Goal: Transaction & Acquisition: Purchase product/service

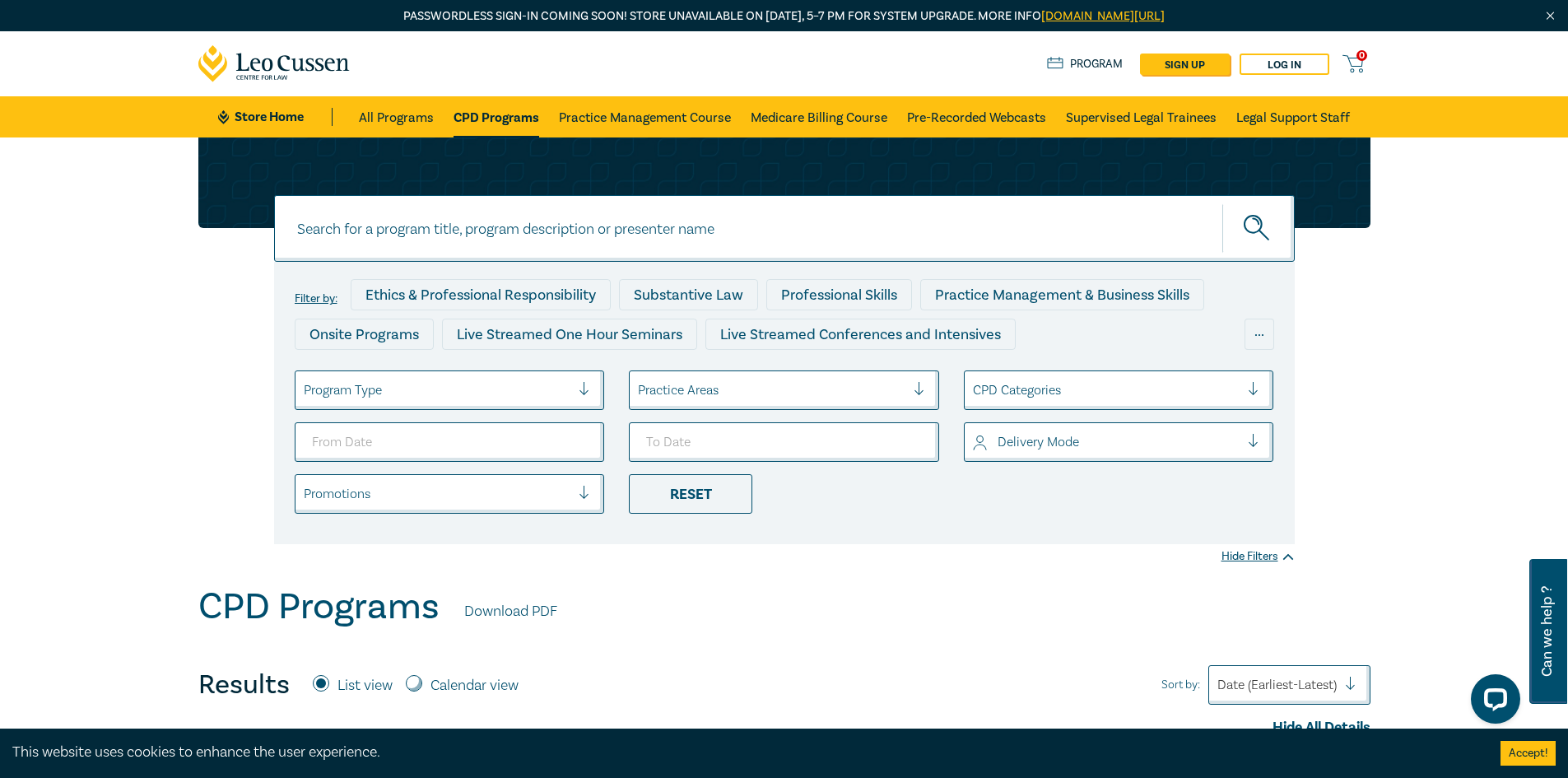
click at [635, 251] on input at bounding box center [785, 228] width 1021 height 67
type input "wellbeing"
click at [1222, 203] on button "submit" at bounding box center [1258, 228] width 73 height 50
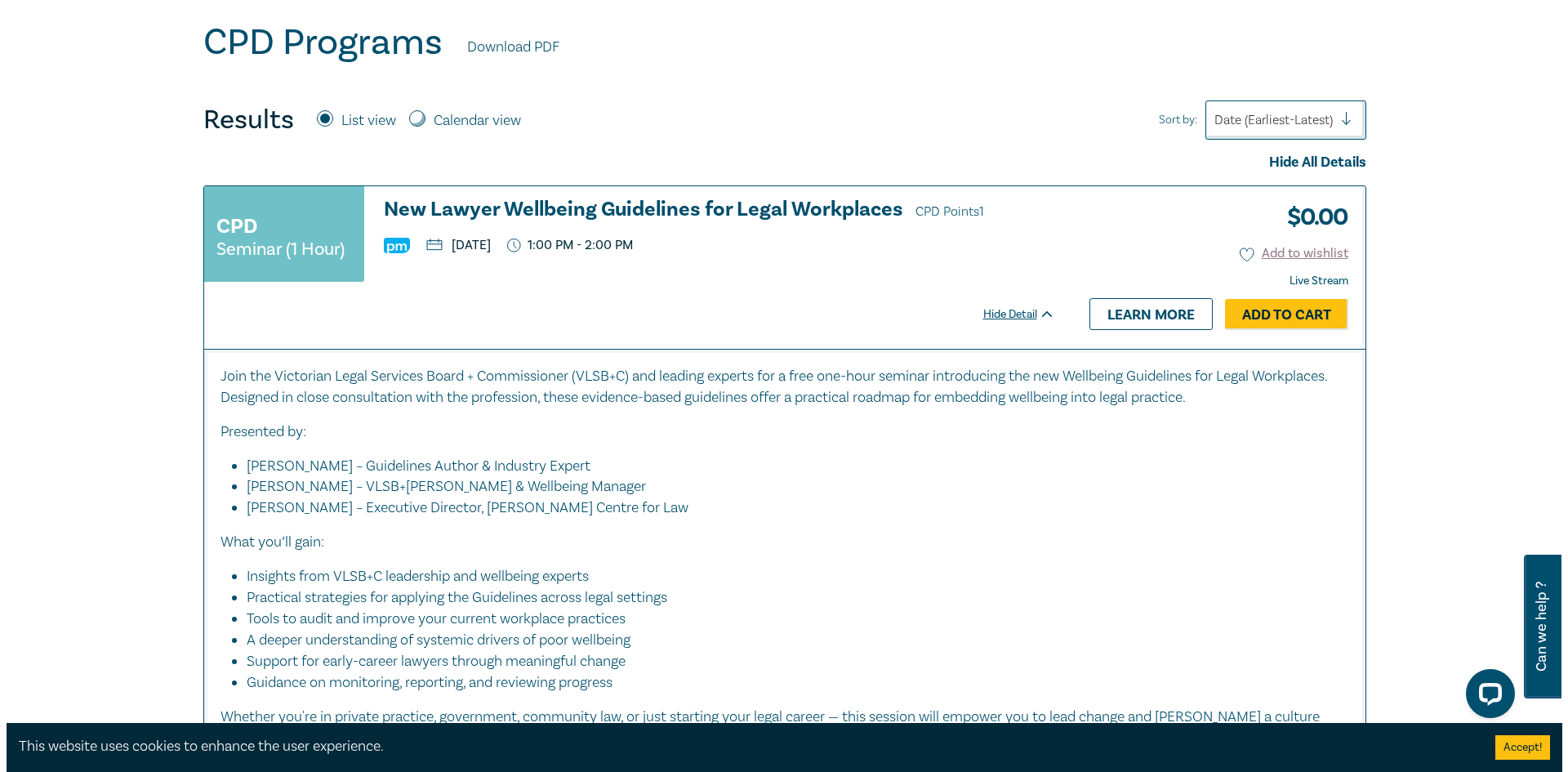
scroll to position [653, 0]
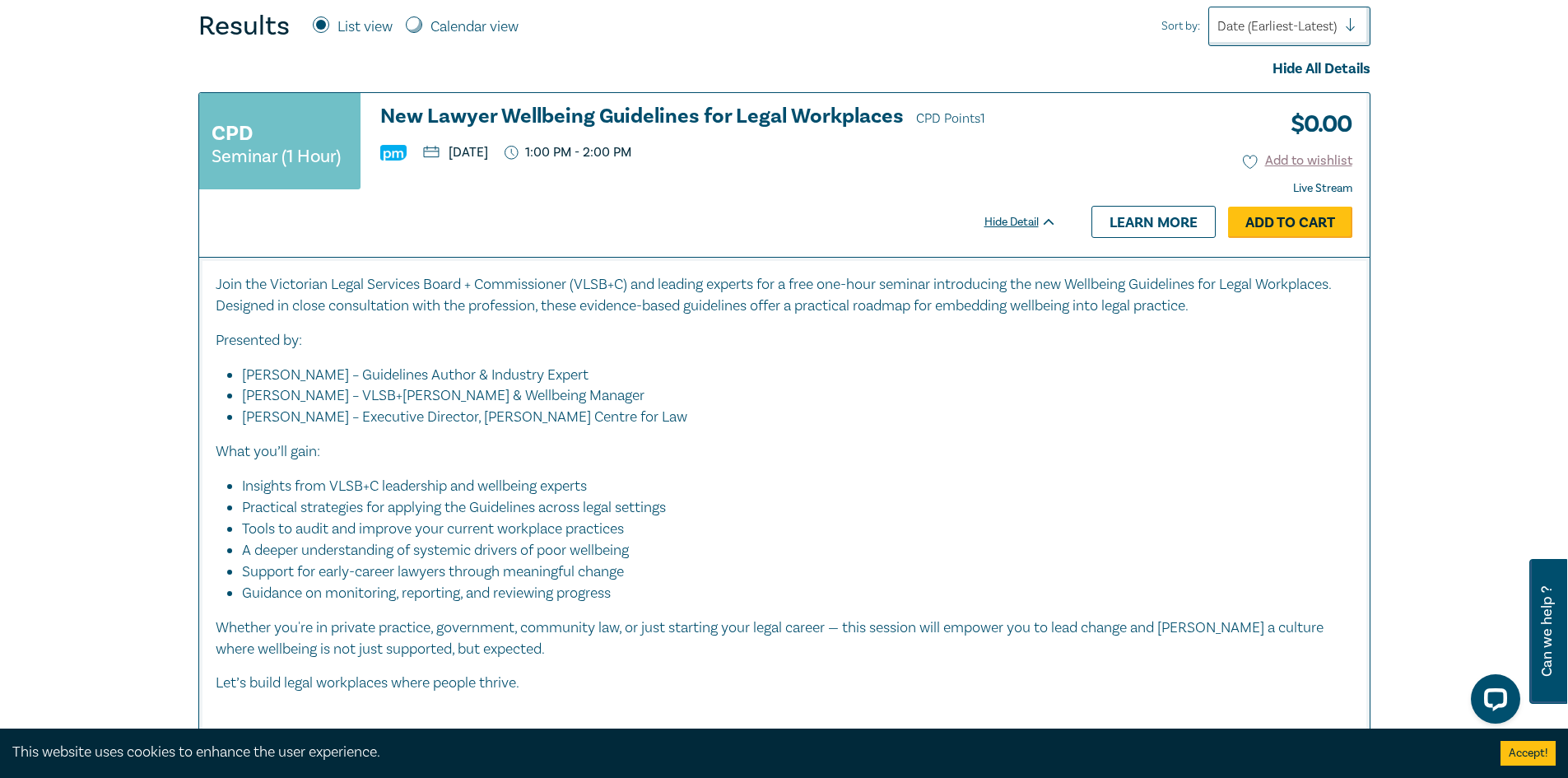
click at [1300, 220] on link "Add to Cart" at bounding box center [1290, 222] width 125 height 31
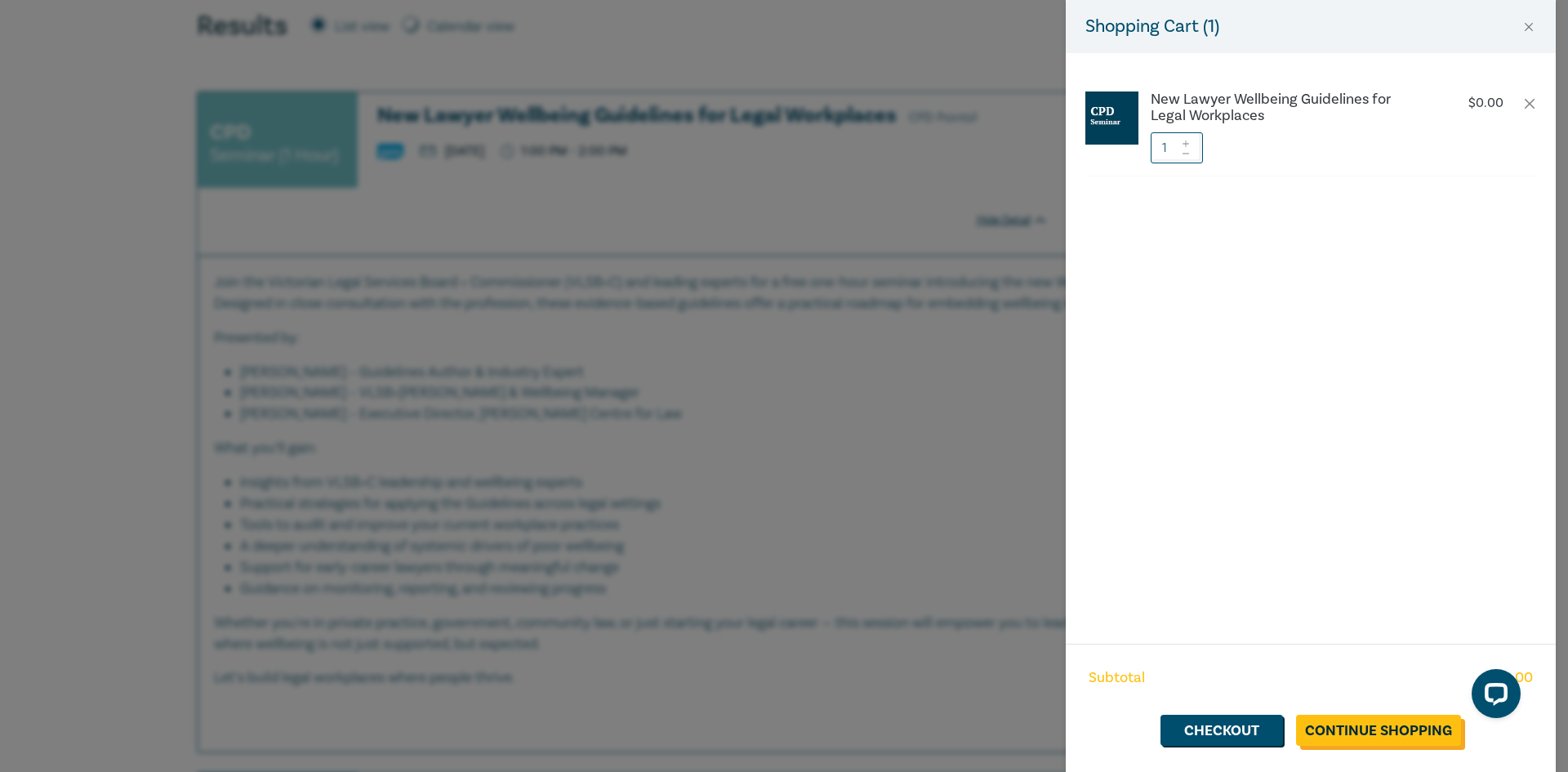
click at [1346, 724] on link "Continue Shopping" at bounding box center [1379, 730] width 165 height 31
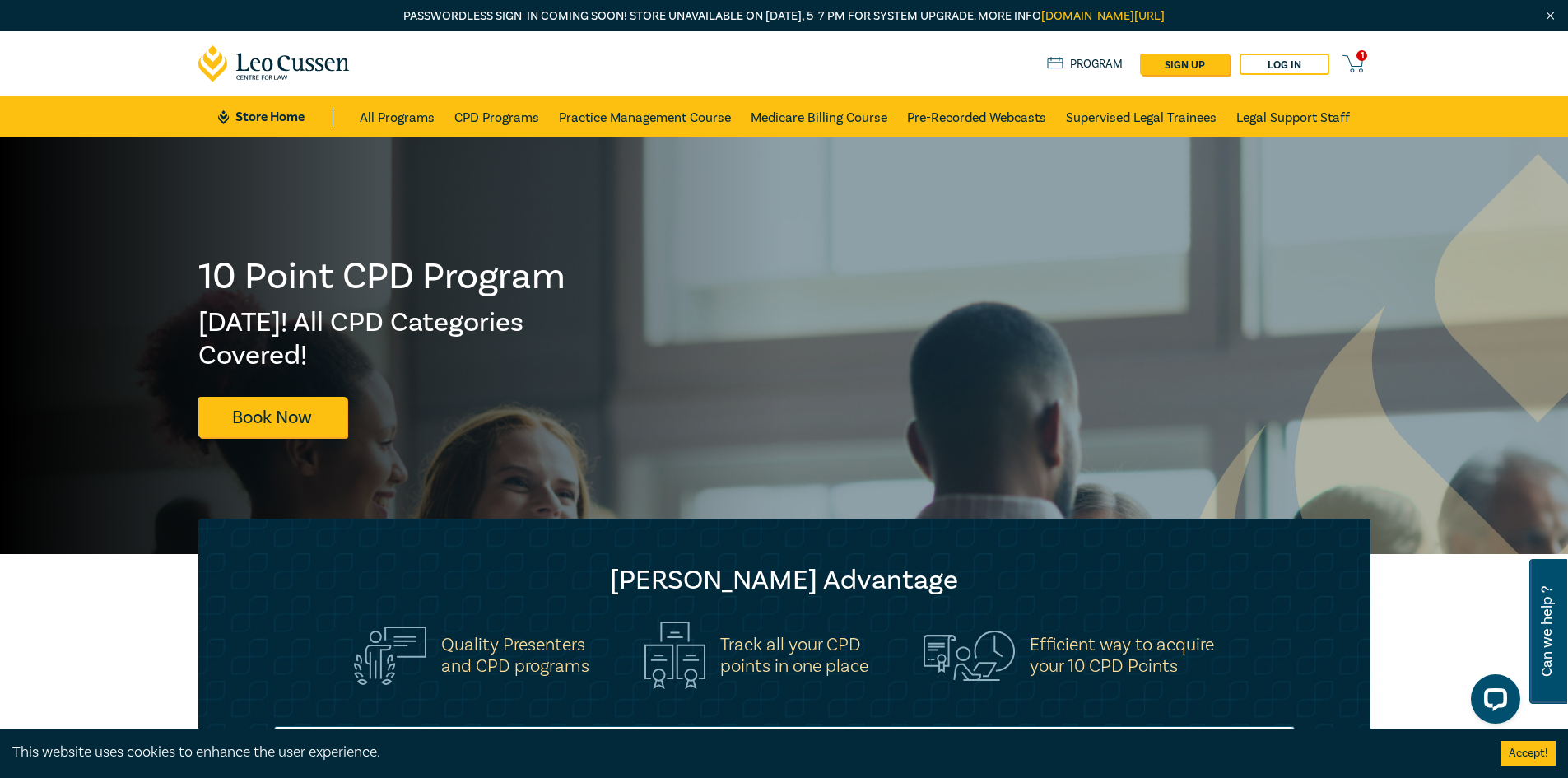
click at [1364, 60] on span "1" at bounding box center [1362, 55] width 11 height 11
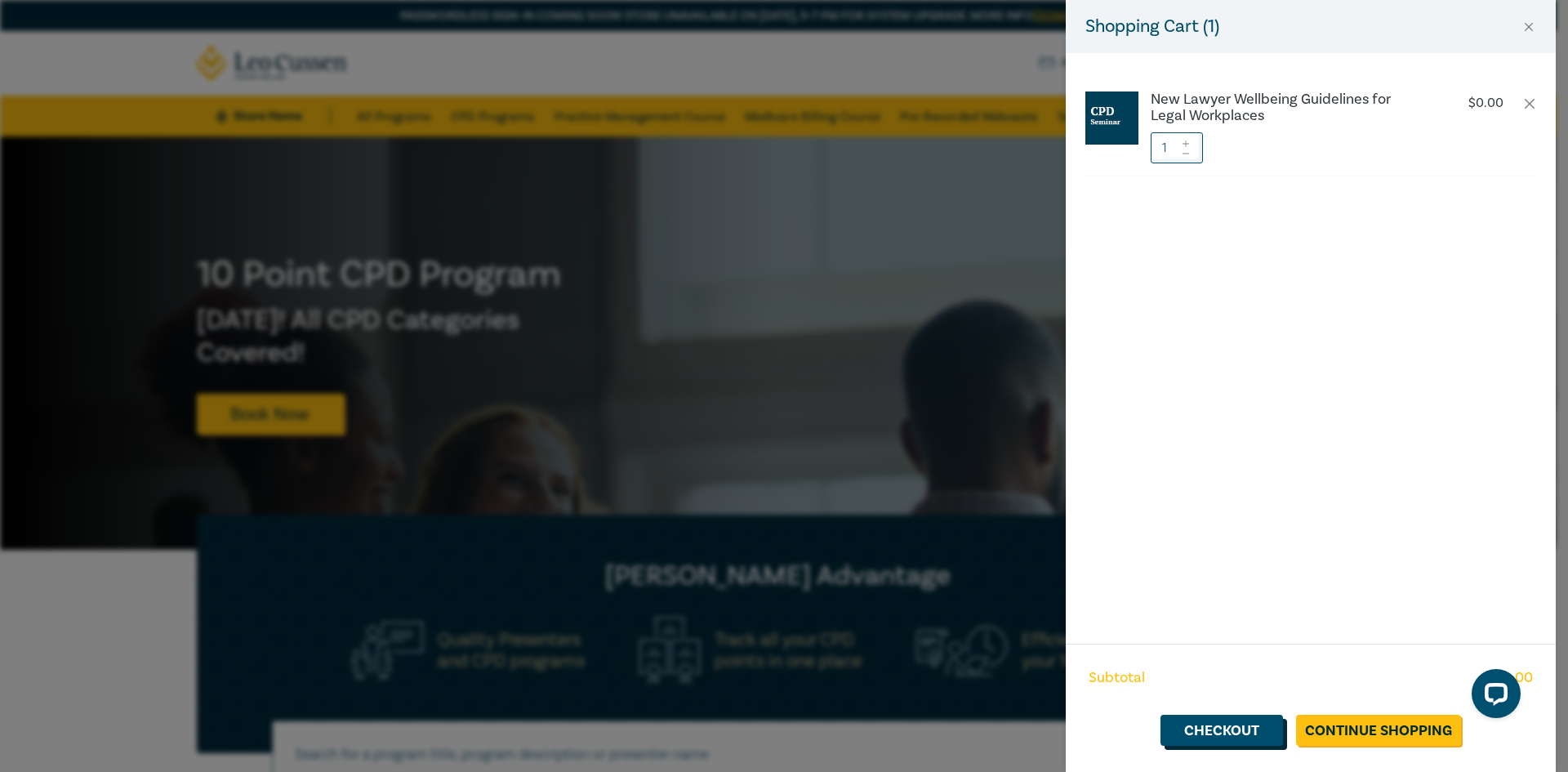
click at [1224, 727] on link "Checkout" at bounding box center [1222, 730] width 123 height 31
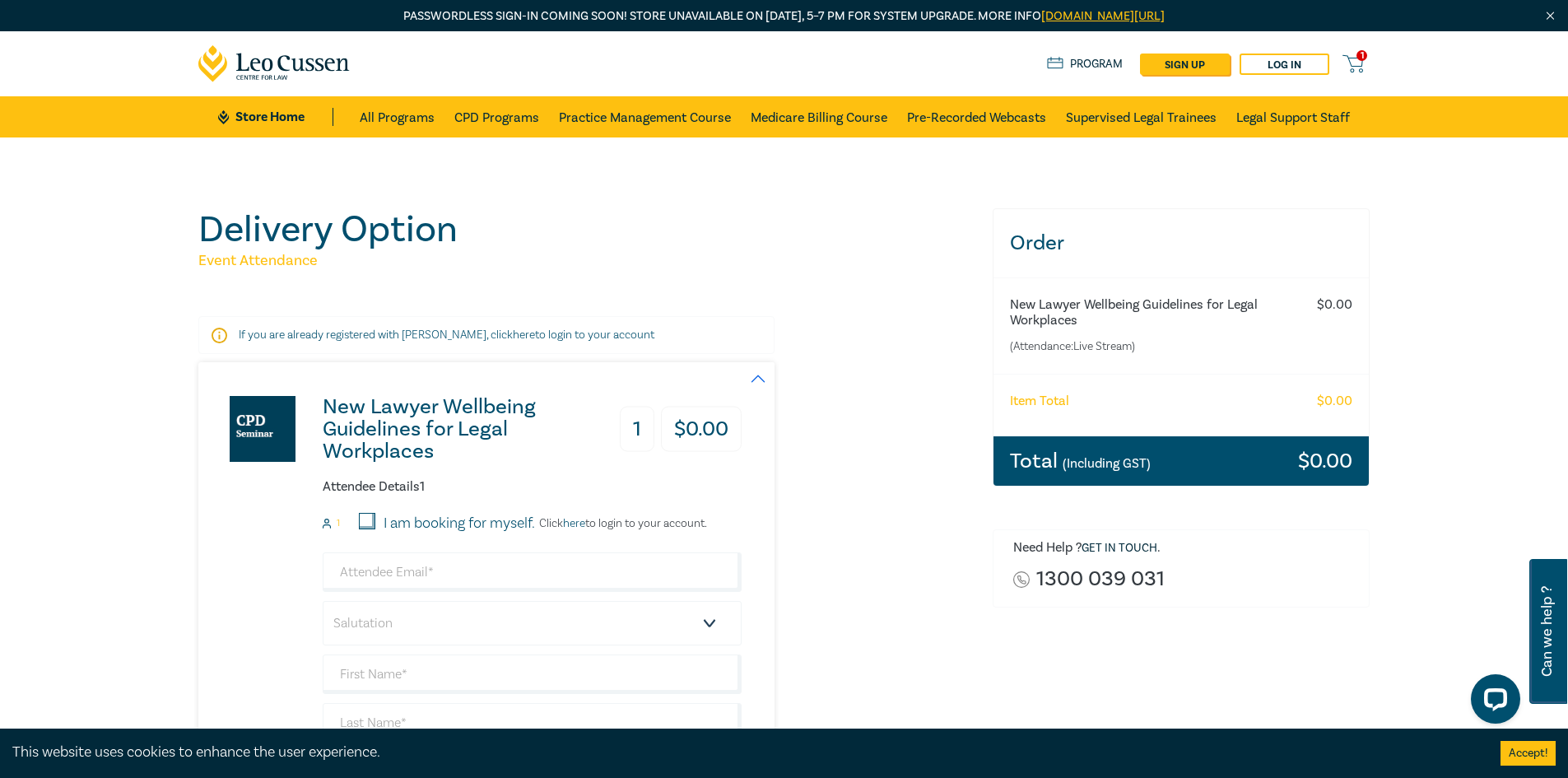
scroll to position [82, 0]
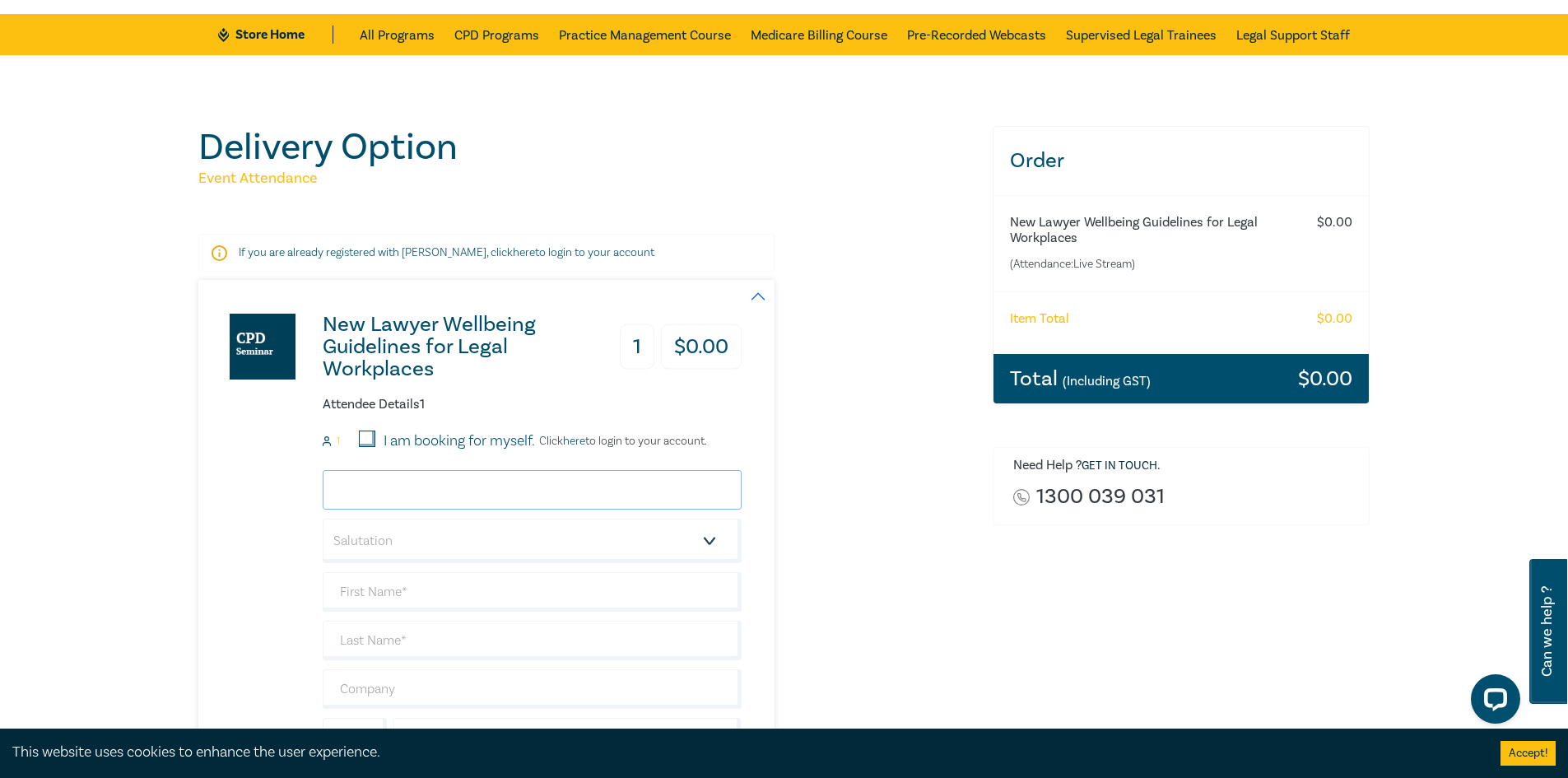
click at [439, 496] on input "email" at bounding box center [532, 489] width 419 height 39
type input "jlw@maddenslawyers.com.au"
click at [449, 543] on select "Salutation Mr. Mrs. Ms. Miss Dr. Prof. Other" at bounding box center [532, 540] width 419 height 44
click at [365, 439] on input "I am booking for myself." at bounding box center [367, 439] width 17 height 17
checkbox input "true"
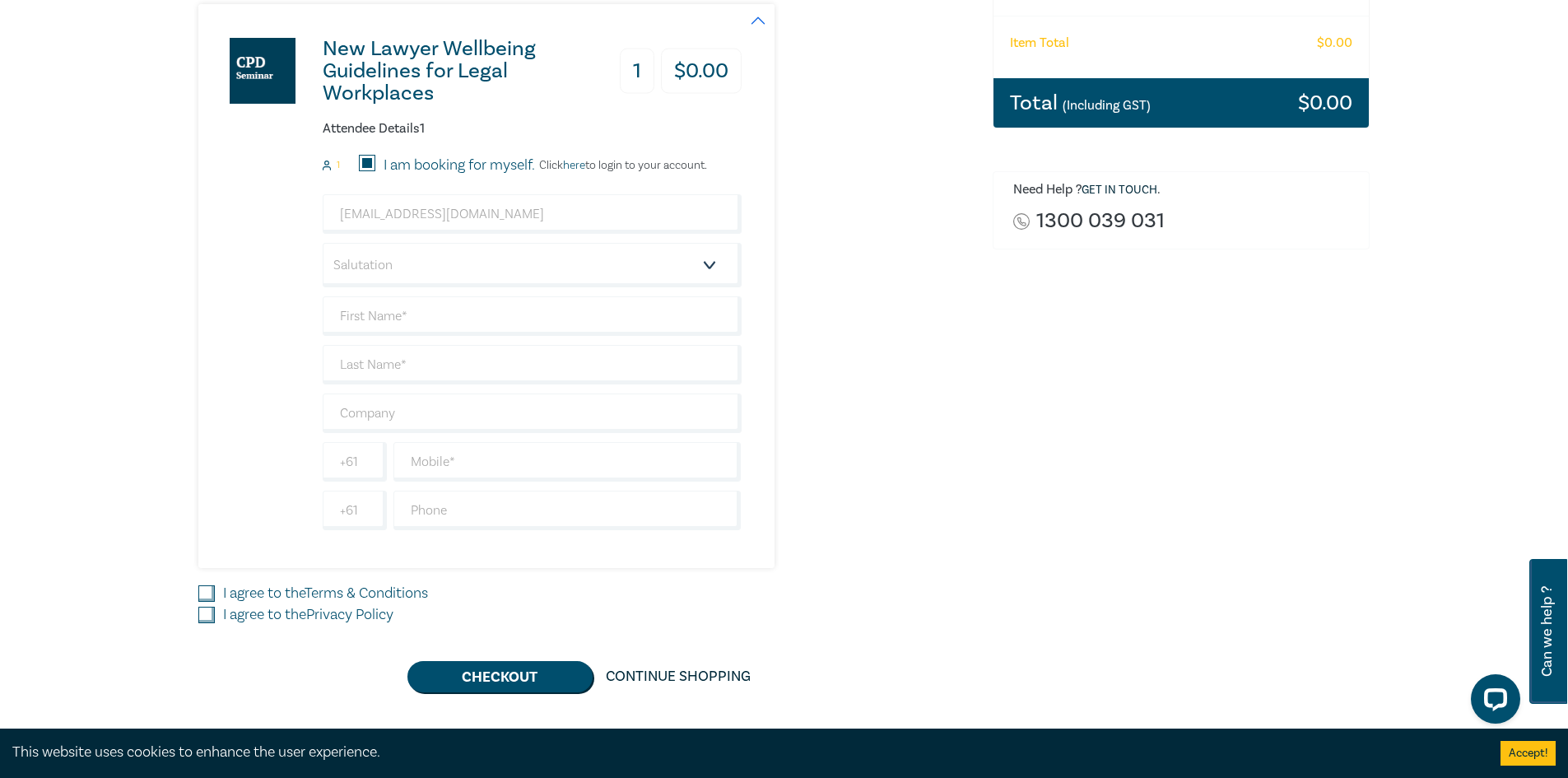
scroll to position [412, 0]
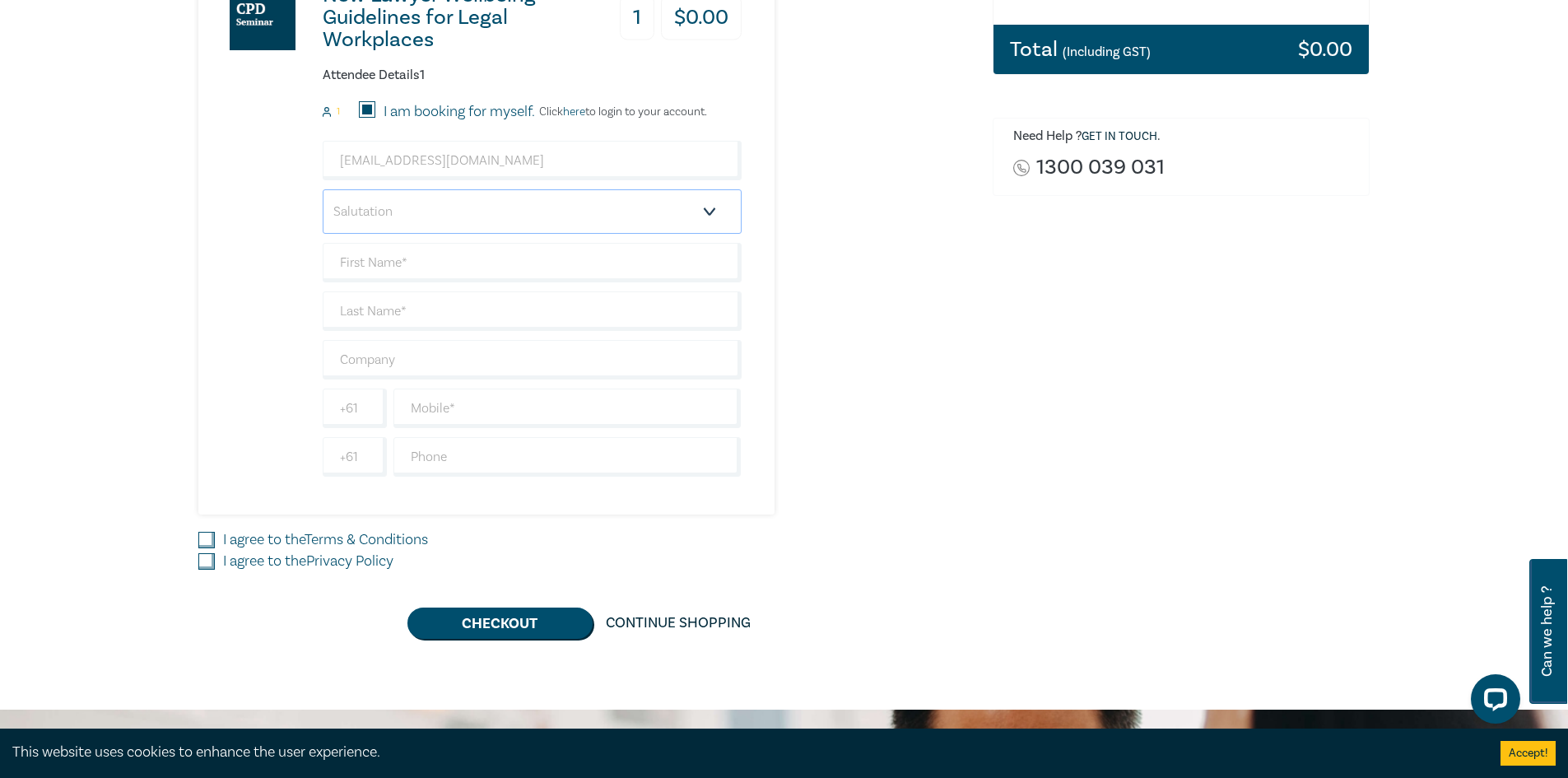
click at [490, 206] on select "Salutation Mr. Mrs. Ms. Miss Dr. Prof. Other" at bounding box center [532, 211] width 419 height 44
select select "Ms."
click at [323, 189] on select "Salutation Mr. Mrs. Ms. Miss Dr. Prof. Other" at bounding box center [532, 211] width 419 height 44
click at [397, 264] on input "text" at bounding box center [532, 262] width 419 height 39
type input "[PERSON_NAME]"
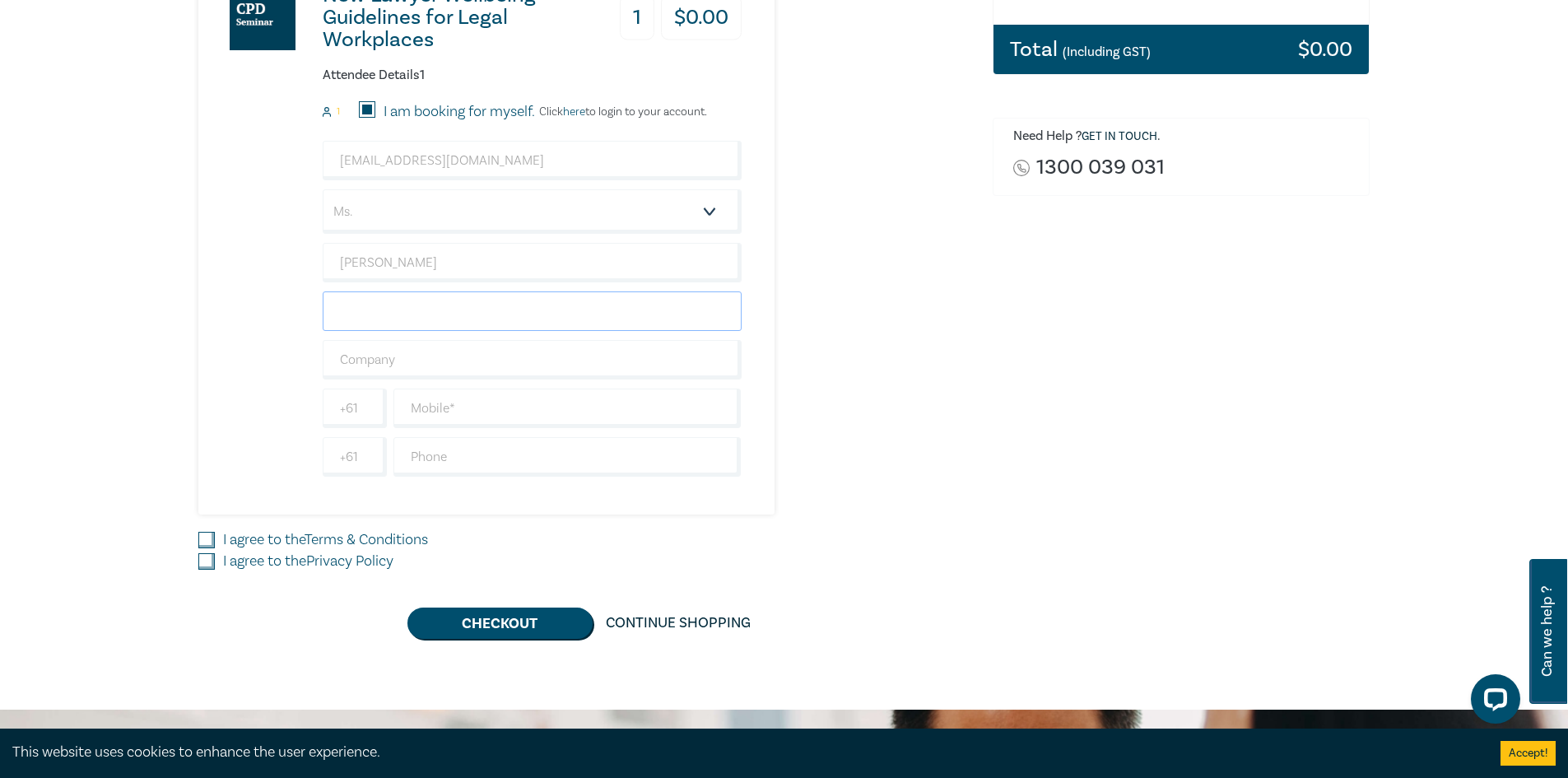
click at [423, 314] on input "text" at bounding box center [532, 310] width 419 height 39
type input "[PERSON_NAME]"
click at [376, 352] on input "text" at bounding box center [532, 359] width 419 height 39
type input "Maddens Lawyers"
click at [451, 407] on input "text" at bounding box center [567, 407] width 348 height 39
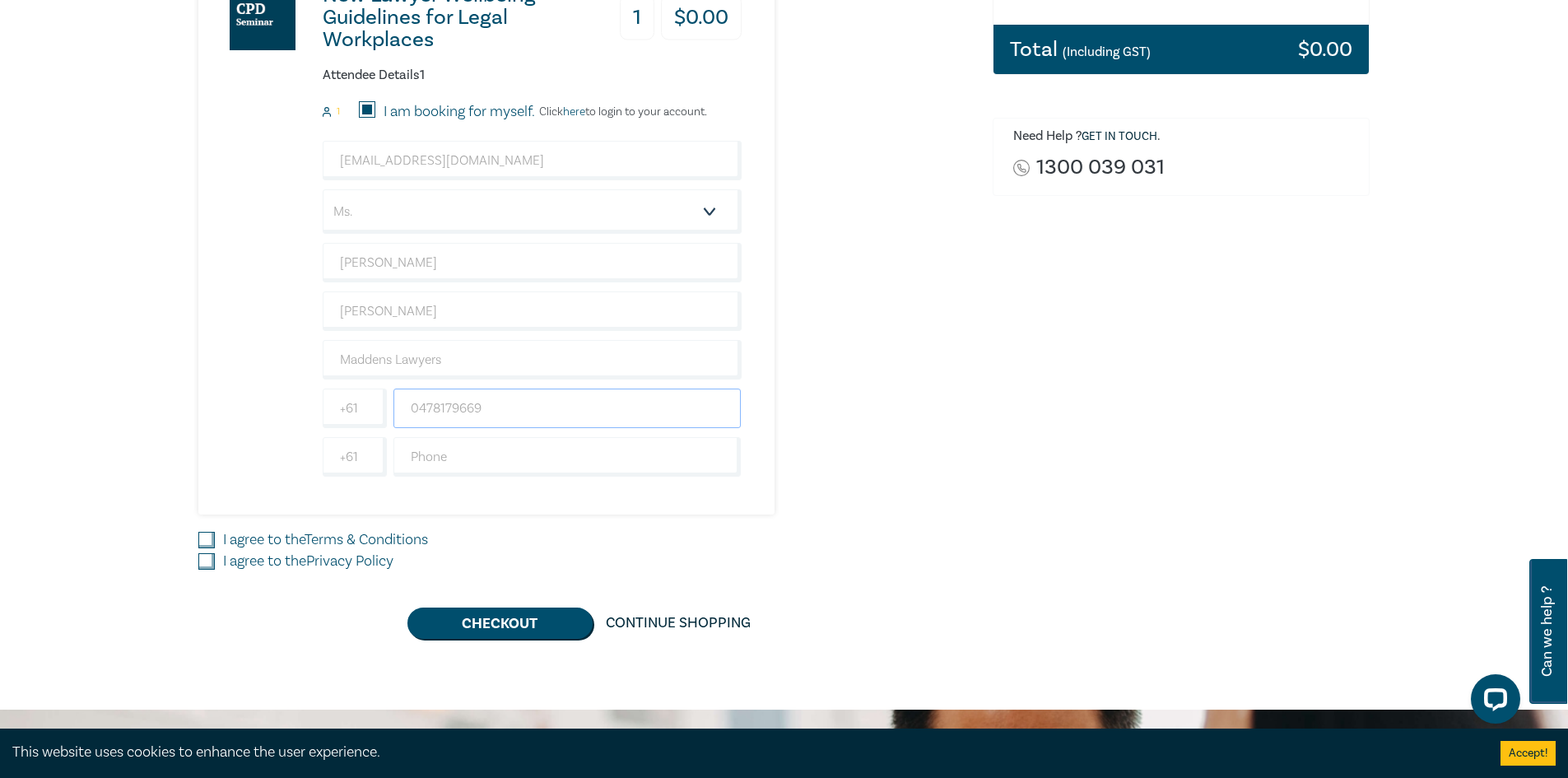
type input "0478179669"
click at [205, 543] on input "I agree to the Terms & Conditions" at bounding box center [207, 540] width 17 height 17
checkbox input "true"
click at [205, 561] on input "I agree to the Privacy Policy" at bounding box center [207, 561] width 17 height 17
checkbox input "true"
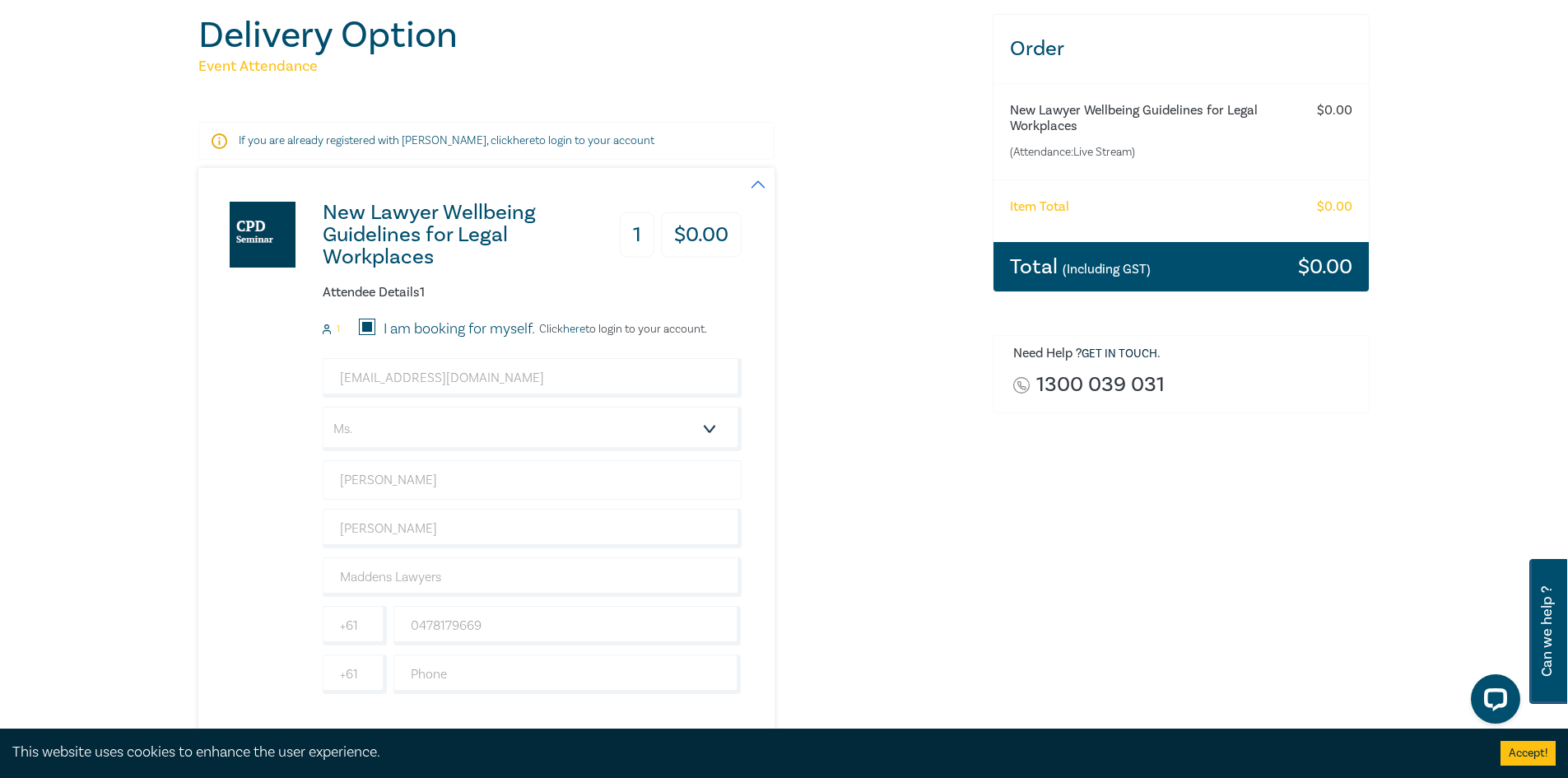
scroll to position [165, 0]
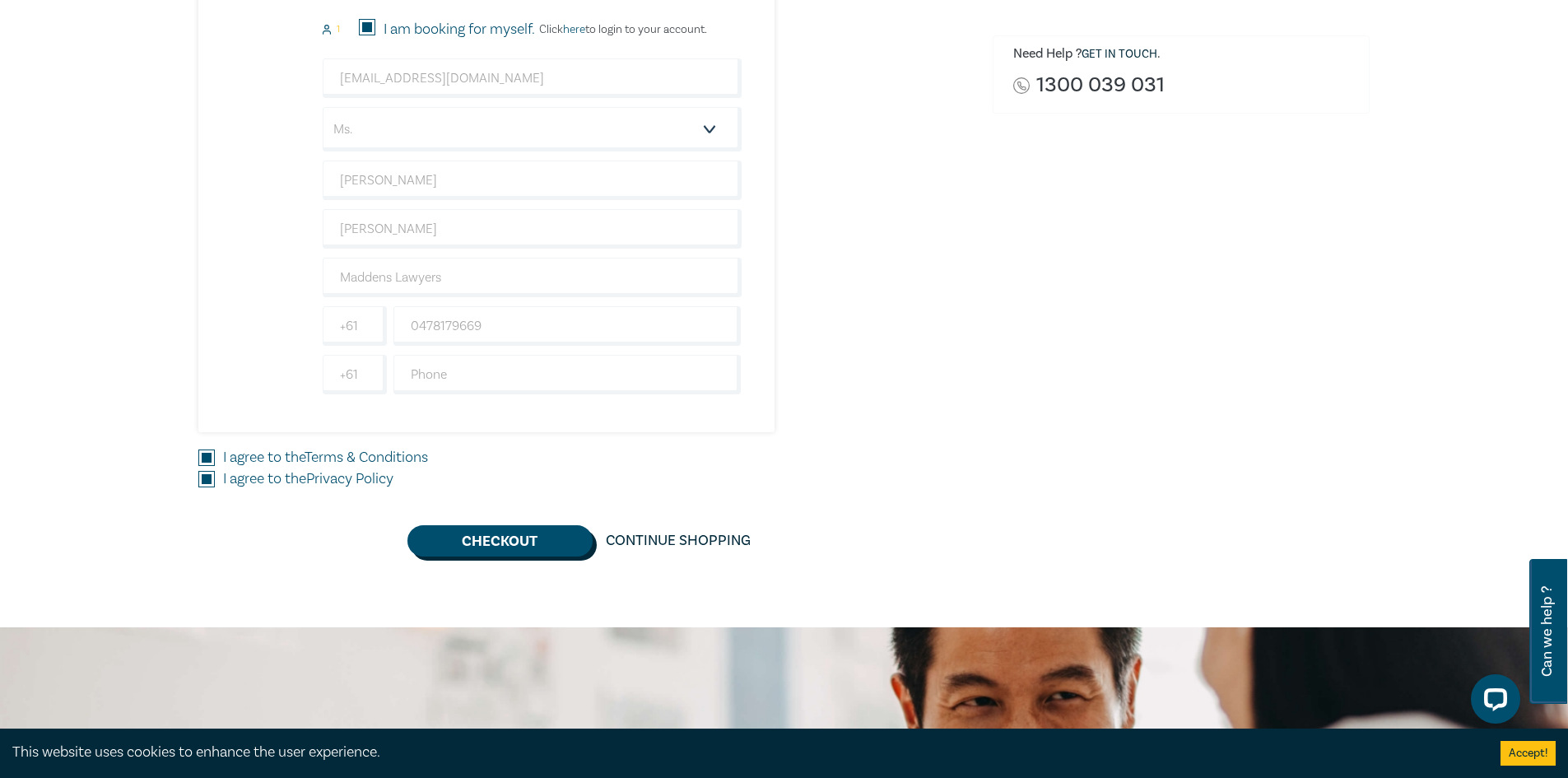
click at [528, 528] on button "Checkout" at bounding box center [500, 540] width 185 height 31
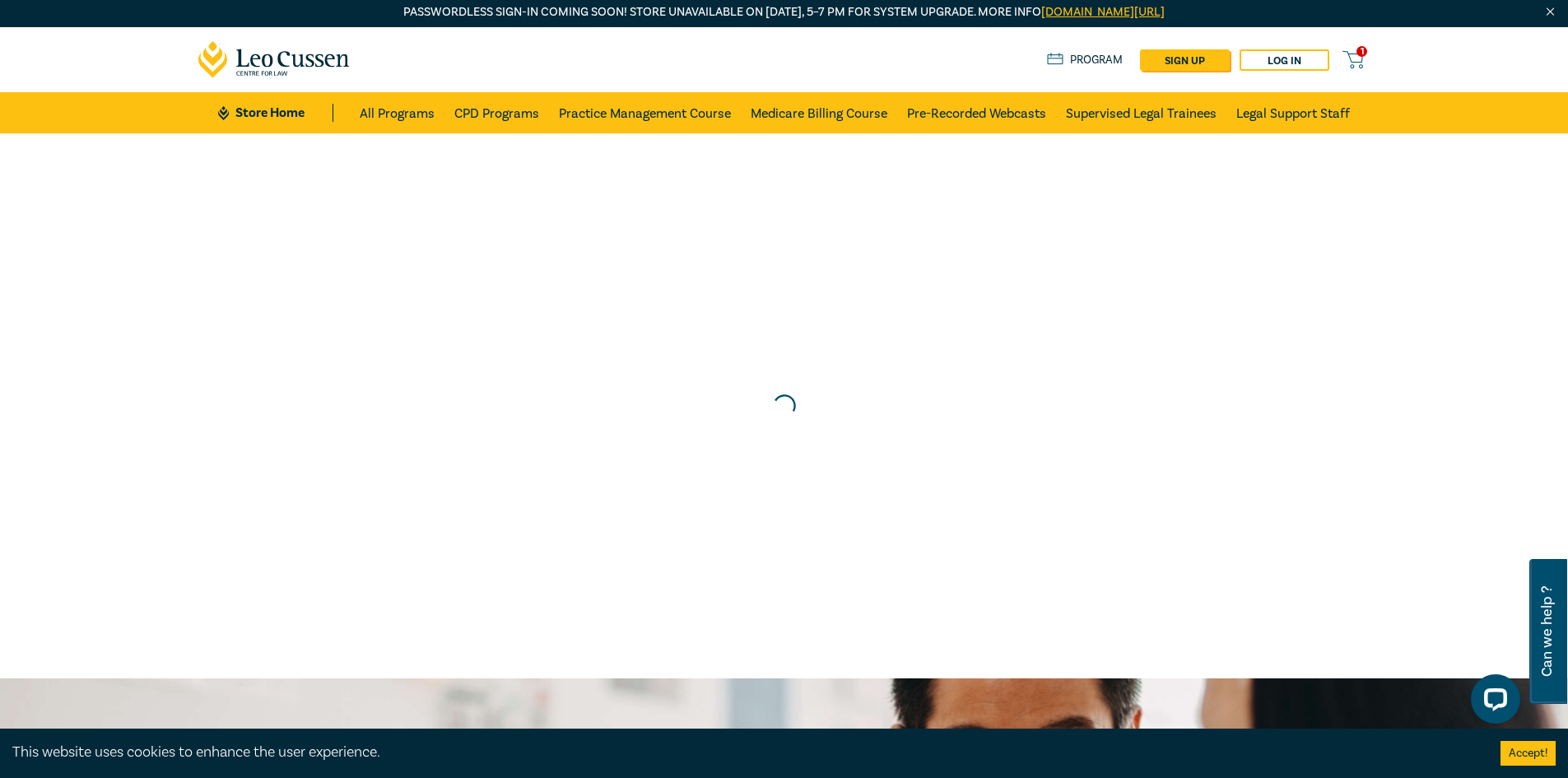
scroll to position [0, 0]
